Goal: Information Seeking & Learning: Compare options

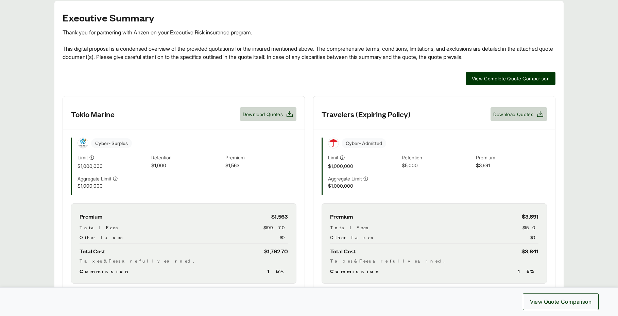
scroll to position [212, 0]
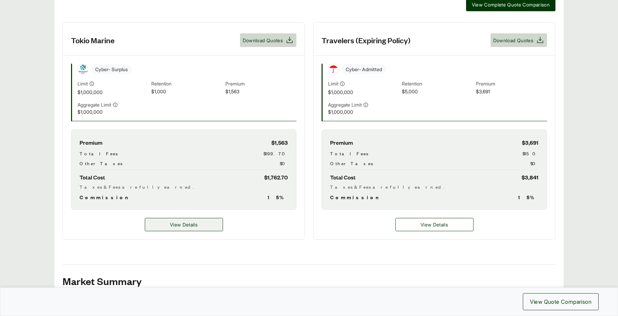
click at [198, 221] on span "View Details" at bounding box center [184, 224] width 28 height 7
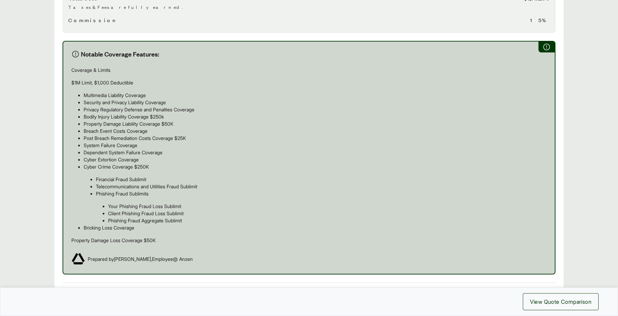
scroll to position [423, 0]
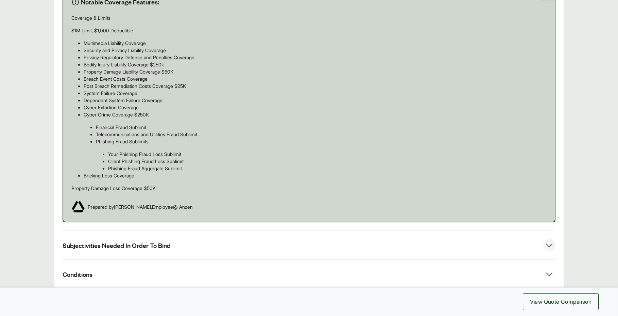
click at [204, 236] on button "Subjectivities Needed In Order To Bind" at bounding box center [309, 245] width 493 height 29
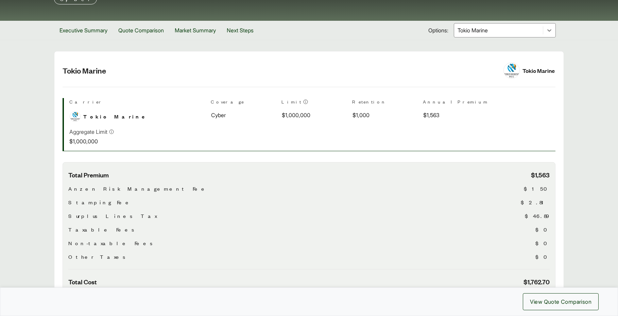
scroll to position [567, 0]
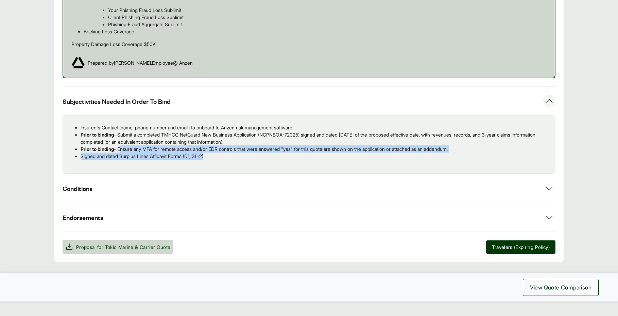
drag, startPoint x: 120, startPoint y: 136, endPoint x: 214, endPoint y: 142, distance: 93.7
click at [214, 142] on ul "Insured's Contact (name, phone number and email) to onboard to Anzen risk manag…" at bounding box center [309, 142] width 482 height 36
click at [220, 152] on p "Signed and dated Surplus Lines Affidavit Forms (D1, SL-2)" at bounding box center [315, 155] width 469 height 7
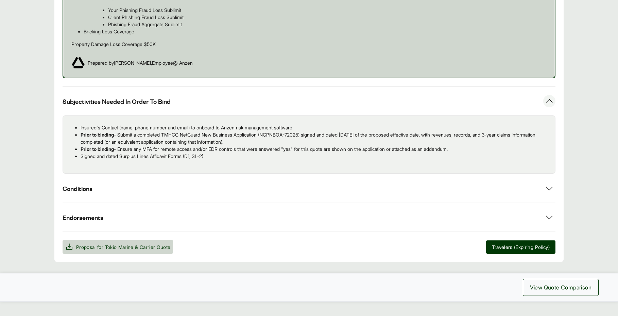
drag, startPoint x: 121, startPoint y: 135, endPoint x: 470, endPoint y: 136, distance: 349.3
click at [470, 145] on p "Prior to binding - Ensure any MFA for remote access and/or EDR controls that we…" at bounding box center [315, 148] width 469 height 7
copy p "Ensure any MFA for remote access and/or EDR controls that were answered "yes" f…"
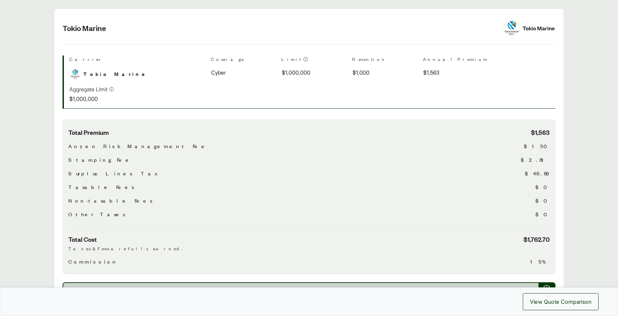
scroll to position [0, 0]
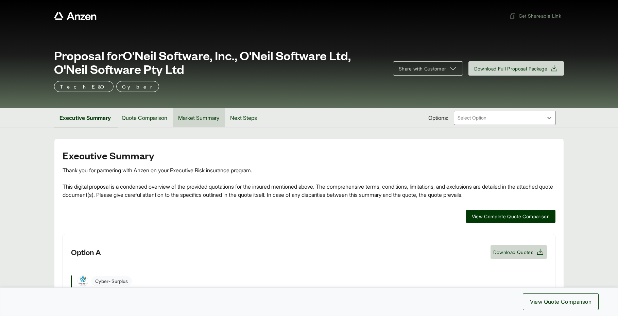
click at [177, 119] on button "Market Summary" at bounding box center [199, 117] width 52 height 19
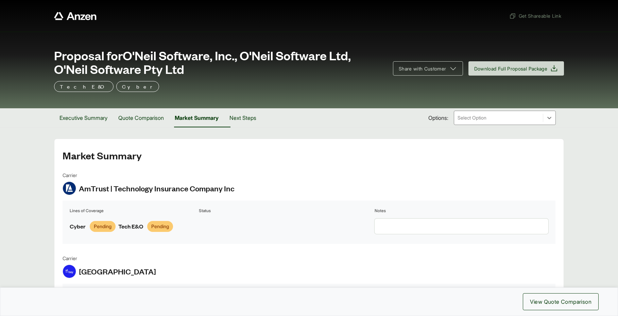
click at [446, 224] on textarea at bounding box center [462, 225] width 174 height 15
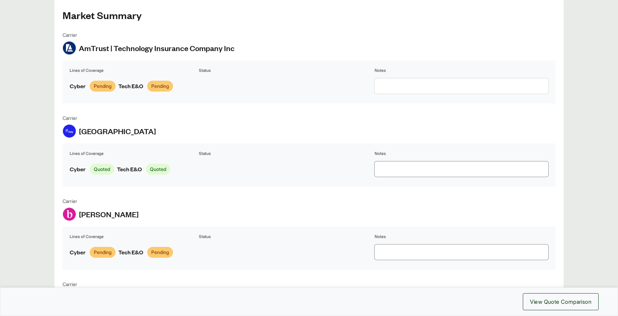
scroll to position [139, 0]
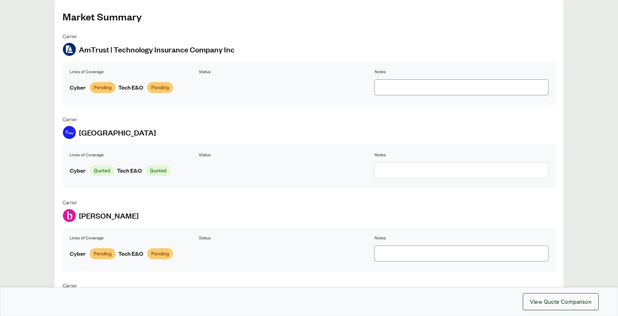
click at [397, 176] on textarea at bounding box center [462, 170] width 174 height 15
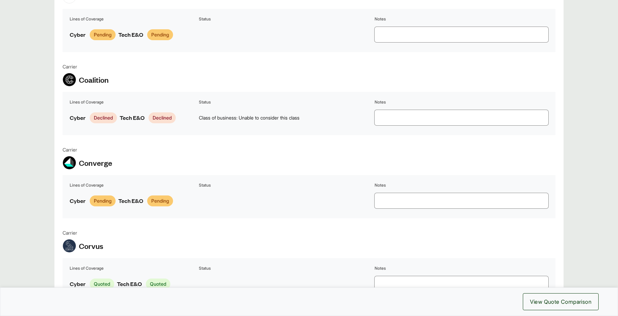
scroll to position [570, 0]
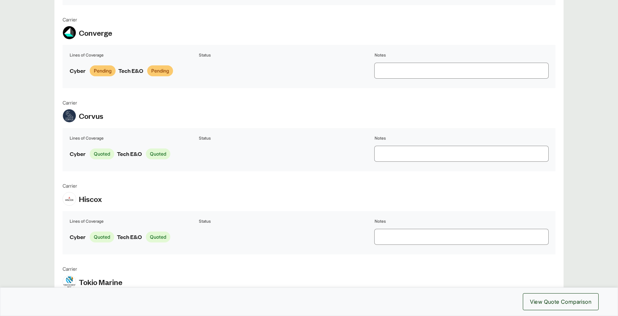
type textarea "**********"
click at [408, 161] on textarea at bounding box center [462, 153] width 174 height 15
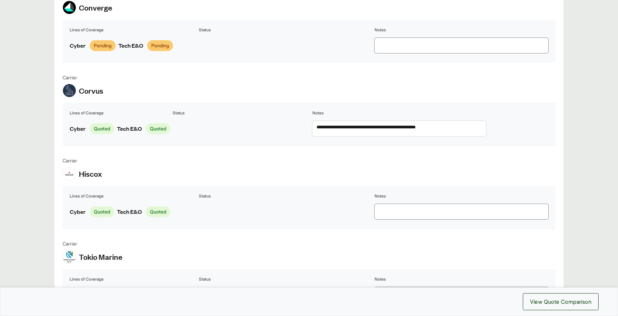
scroll to position [637, 0]
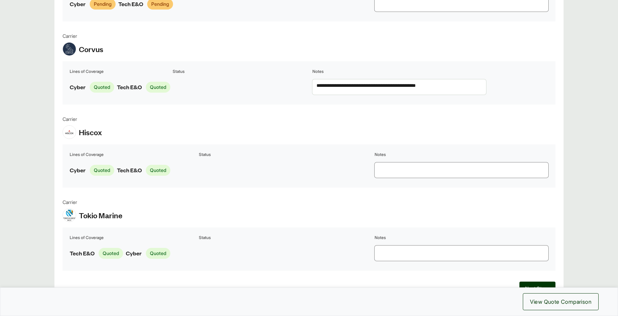
type textarea "**********"
click at [386, 178] on textarea at bounding box center [462, 169] width 174 height 15
type textarea "**********"
click at [263, 181] on td at bounding box center [241, 169] width 138 height 21
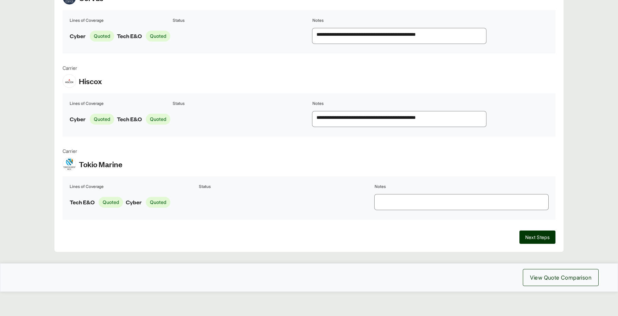
scroll to position [725, 0]
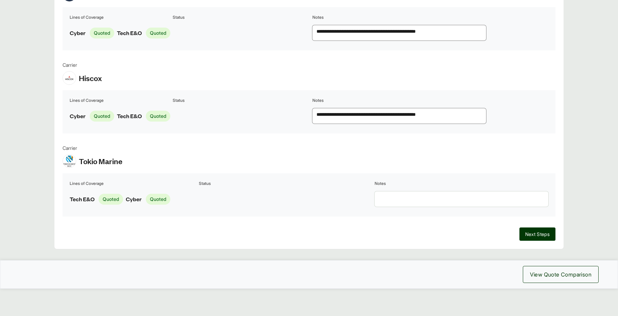
click at [396, 196] on textarea at bounding box center [462, 198] width 174 height 15
type textarea "*"
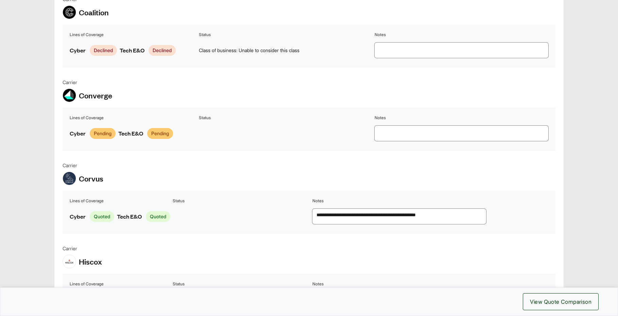
scroll to position [485, 0]
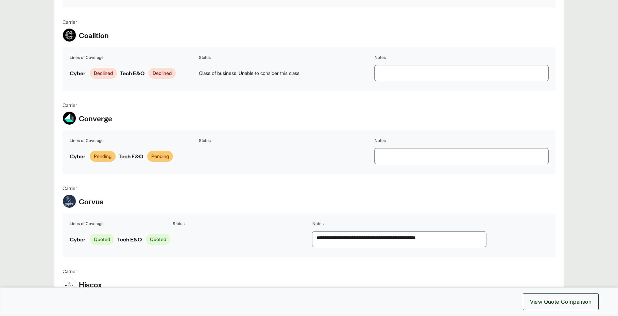
type textarea "**********"
click at [412, 164] on textarea at bounding box center [462, 155] width 174 height 15
type textarea "*"
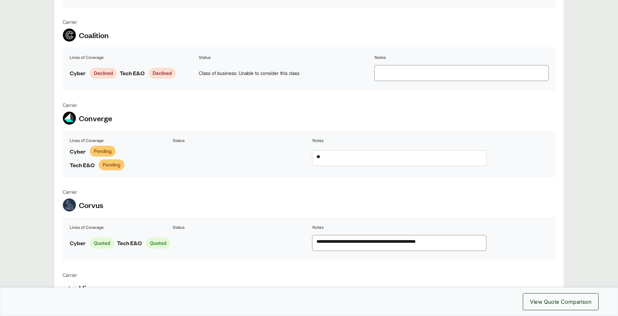
type textarea "*"
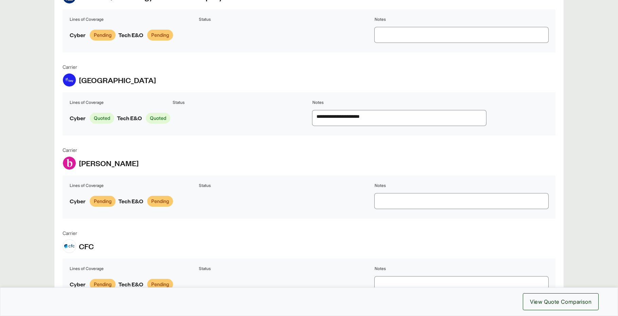
scroll to position [204, 0]
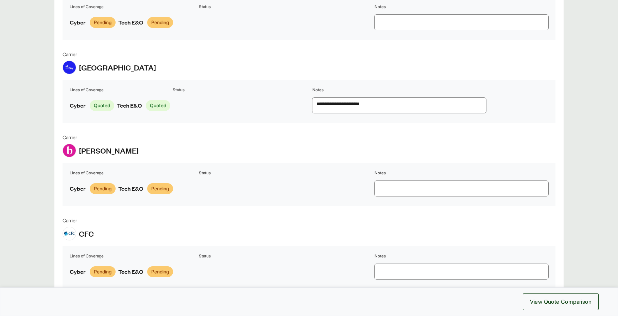
type textarea "**********"
click at [396, 196] on textarea at bounding box center [462, 188] width 174 height 15
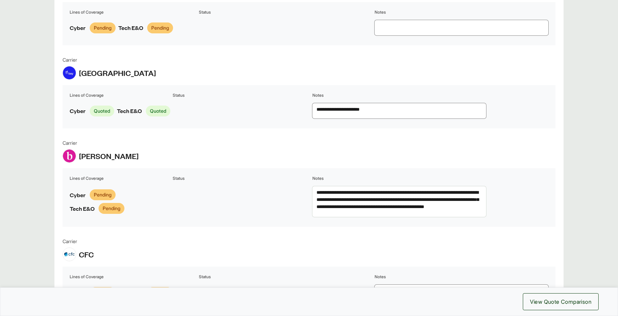
scroll to position [258, 0]
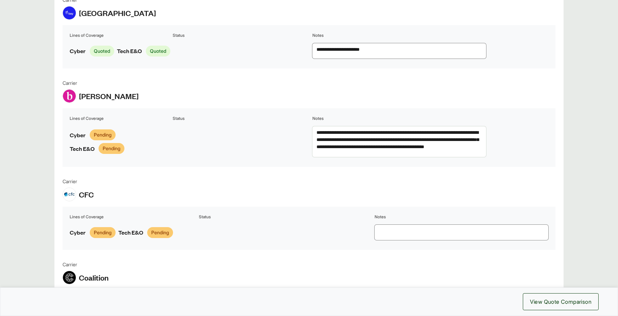
type textarea "**********"
click at [400, 240] on textarea at bounding box center [462, 231] width 174 height 15
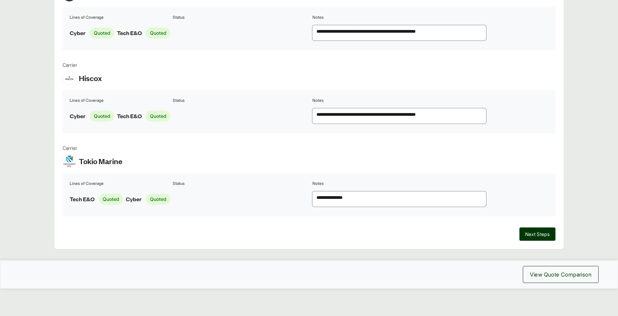
scroll to position [733, 0]
type textarea "**********"
click at [542, 278] on span "View Quote Comparison" at bounding box center [561, 274] width 62 height 8
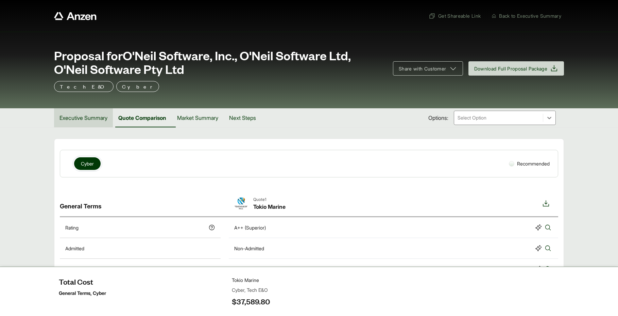
click at [87, 120] on button "Executive Summary" at bounding box center [83, 117] width 59 height 19
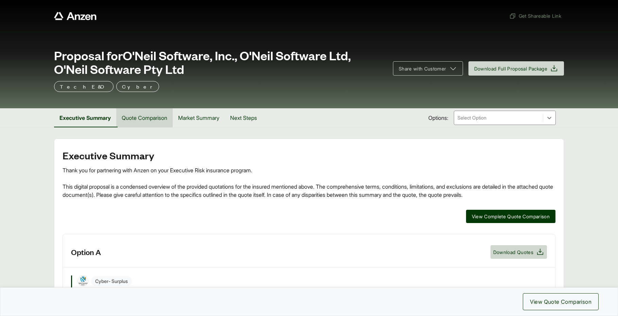
click at [148, 118] on button "Quote Comparison" at bounding box center [144, 117] width 56 height 19
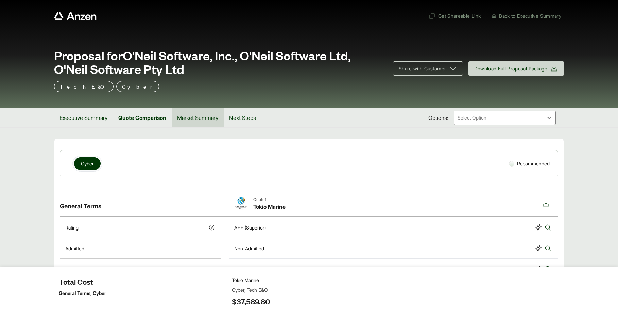
click at [201, 120] on button "Market Summary" at bounding box center [198, 117] width 52 height 19
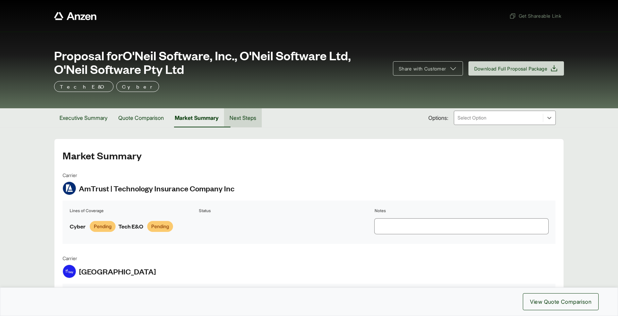
click at [252, 118] on button "Next Steps" at bounding box center [243, 117] width 38 height 19
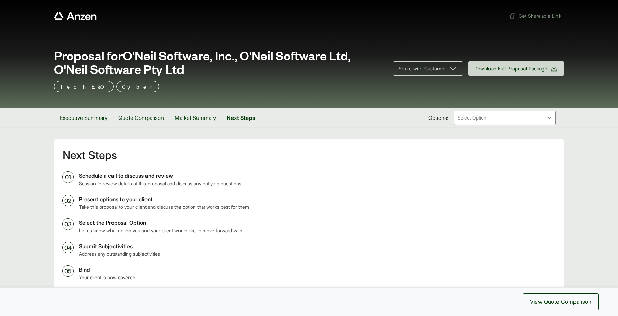
scroll to position [76, 0]
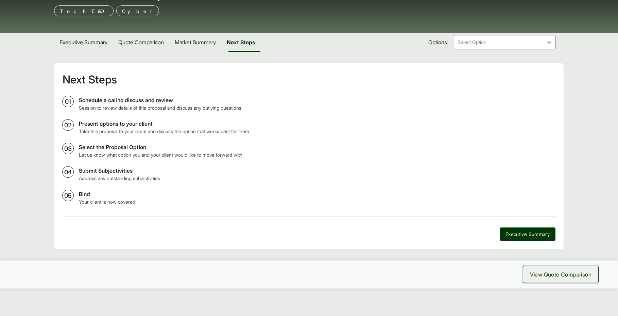
click at [569, 272] on span "View Quote Comparison" at bounding box center [561, 274] width 62 height 8
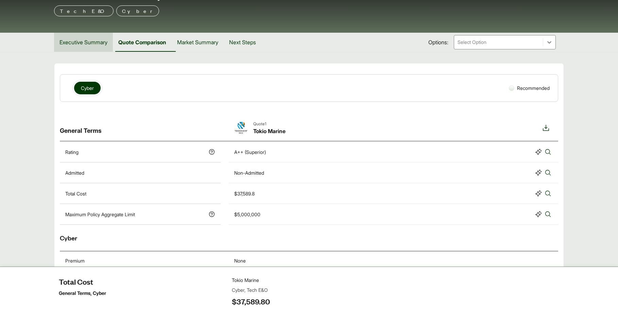
click at [78, 47] on button "Executive Summary" at bounding box center [83, 42] width 59 height 19
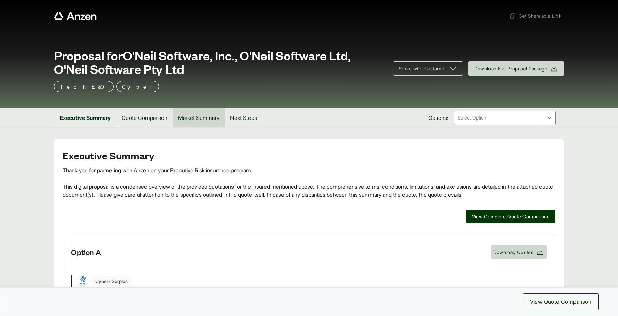
click at [191, 117] on button "Market Summary" at bounding box center [199, 117] width 52 height 19
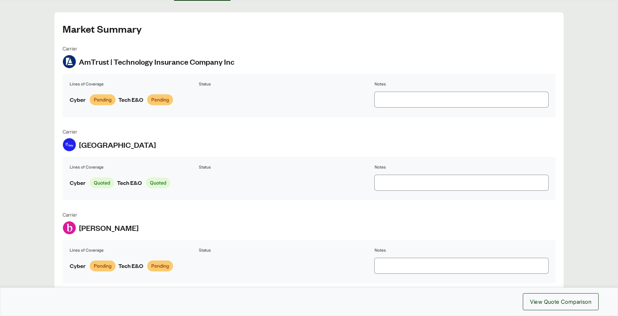
scroll to position [181, 0]
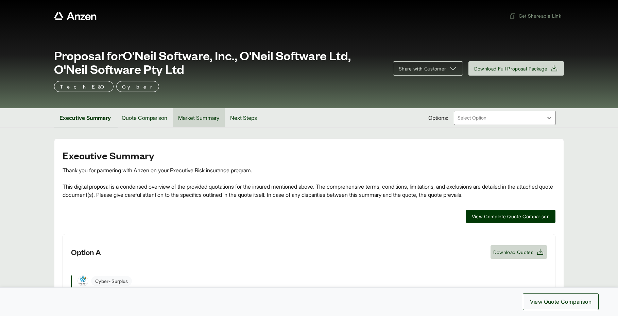
click at [200, 119] on button "Market Summary" at bounding box center [199, 117] width 52 height 19
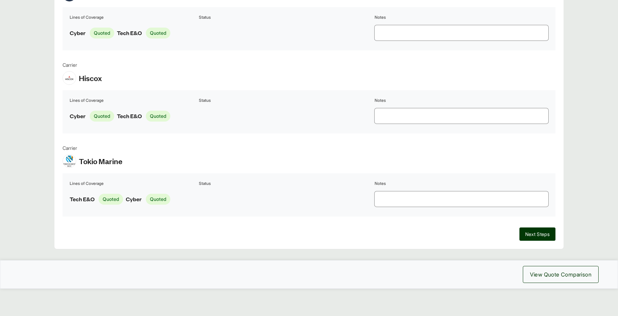
scroll to position [244, 0]
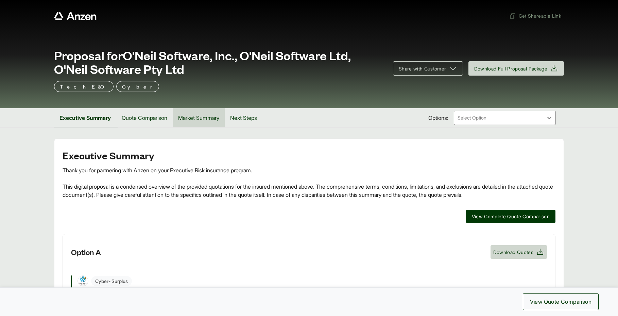
click at [198, 122] on button "Market Summary" at bounding box center [199, 117] width 52 height 19
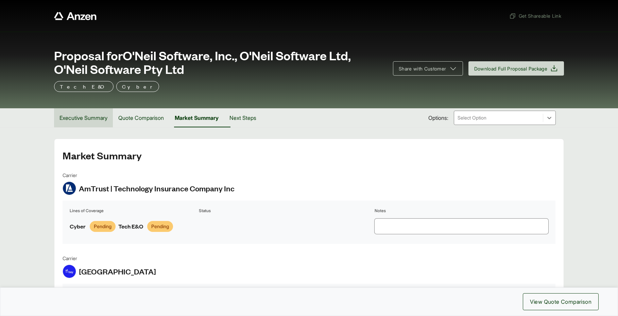
click at [85, 121] on button "Executive Summary" at bounding box center [83, 117] width 59 height 19
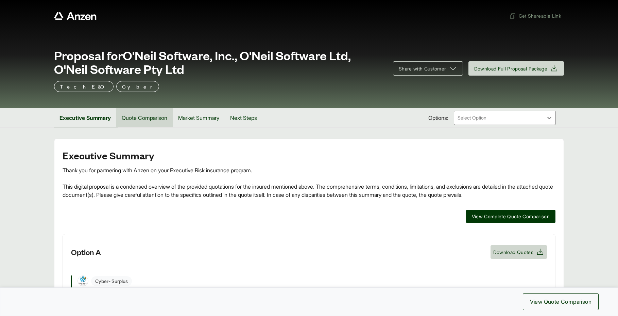
click at [140, 117] on button "Quote Comparison" at bounding box center [144, 117] width 56 height 19
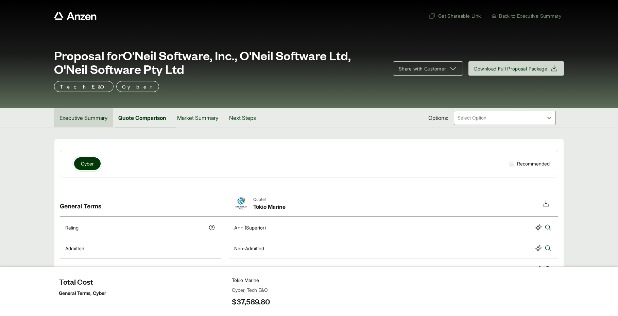
click at [86, 115] on button "Executive Summary" at bounding box center [83, 117] width 59 height 19
